Goal: Task Accomplishment & Management: Manage account settings

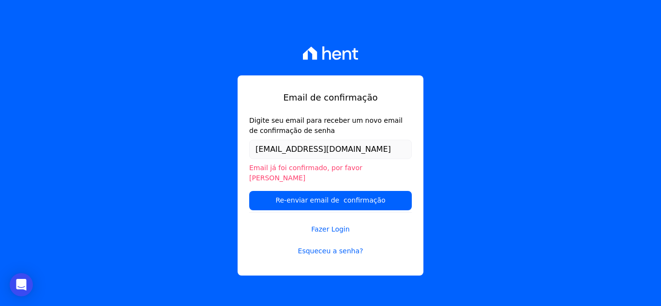
click at [370, 157] on input "[EMAIL_ADDRESS][DOMAIN_NAME]" at bounding box center [330, 149] width 163 height 19
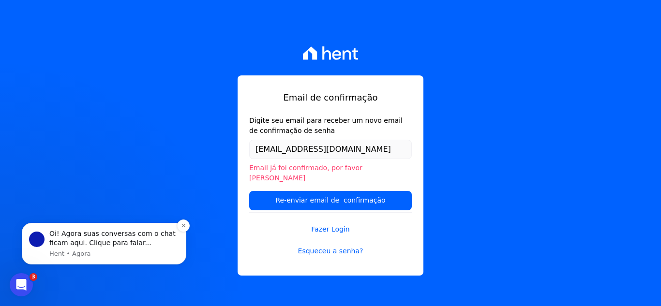
click at [104, 248] on div "Oi! Agora suas conversas com o chat ficam aqui. Clique para falar..." at bounding box center [114, 238] width 130 height 19
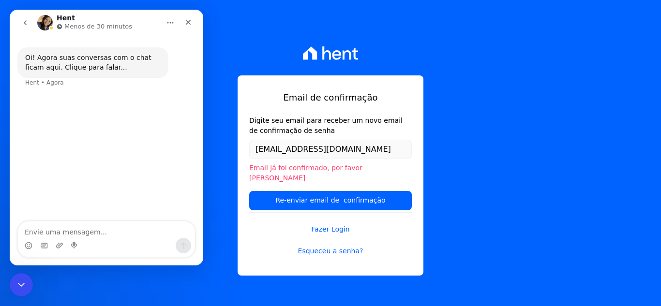
click at [60, 90] on div "Oi! Agora suas conversas com o chat ficam aqui. Clique para falar... Hent • Ago…" at bounding box center [106, 73] width 178 height 52
click at [65, 72] on div "Oi! Agora suas conversas com o chat ficam aqui. Clique para falar..." at bounding box center [93, 62] width 136 height 19
drag, startPoint x: 96, startPoint y: 176, endPoint x: 98, endPoint y: 148, distance: 28.6
click at [96, 176] on div "Oi! Agora suas conversas com o chat ficam aqui. Clique para falar... Hent • Ago…" at bounding box center [107, 129] width 194 height 187
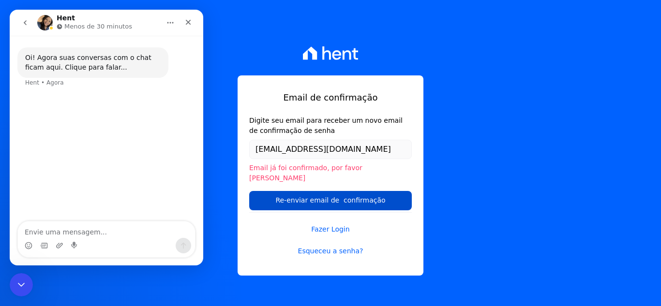
click at [303, 191] on input "Re-enviar email de confirmação" at bounding box center [330, 200] width 163 height 19
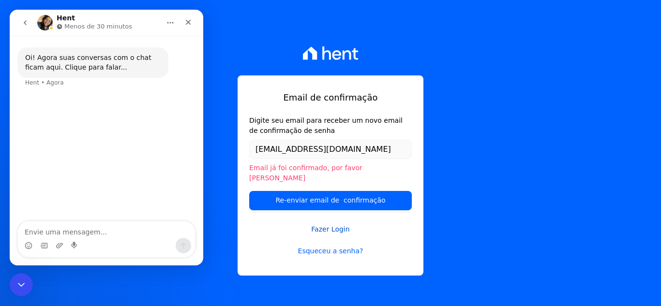
click at [329, 224] on link "Fazer Login" at bounding box center [330, 223] width 163 height 22
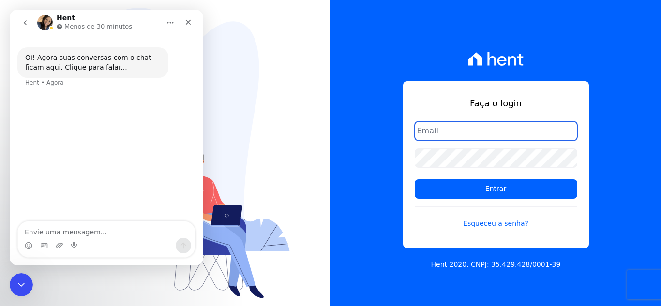
click at [460, 132] on input "email" at bounding box center [496, 130] width 163 height 19
type input "tueli@imoveisfoco.com.br"
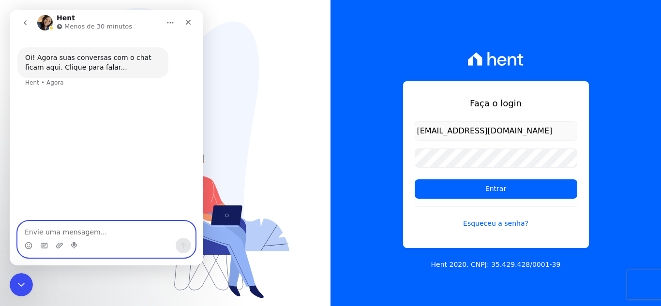
click at [65, 228] on textarea "Envie uma mensagem..." at bounding box center [106, 230] width 177 height 16
type textarea "Oi bom diia,"
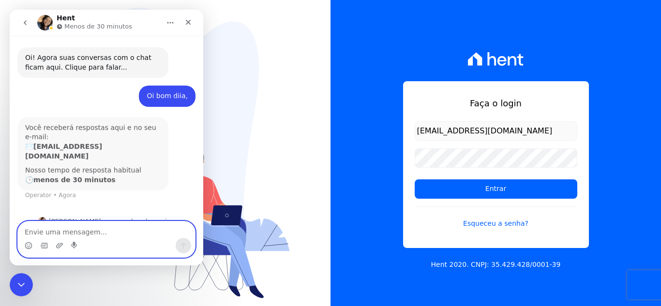
scroll to position [4, 0]
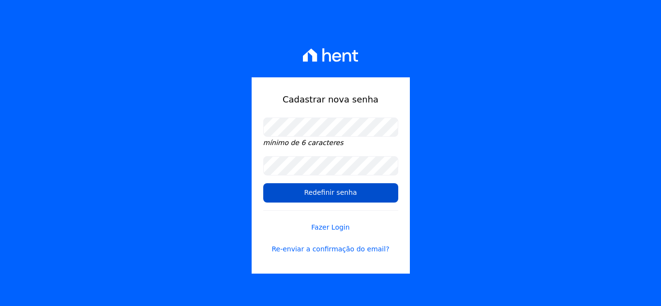
click at [330, 195] on input "Redefinir senha" at bounding box center [330, 192] width 135 height 19
